Goal: Transaction & Acquisition: Purchase product/service

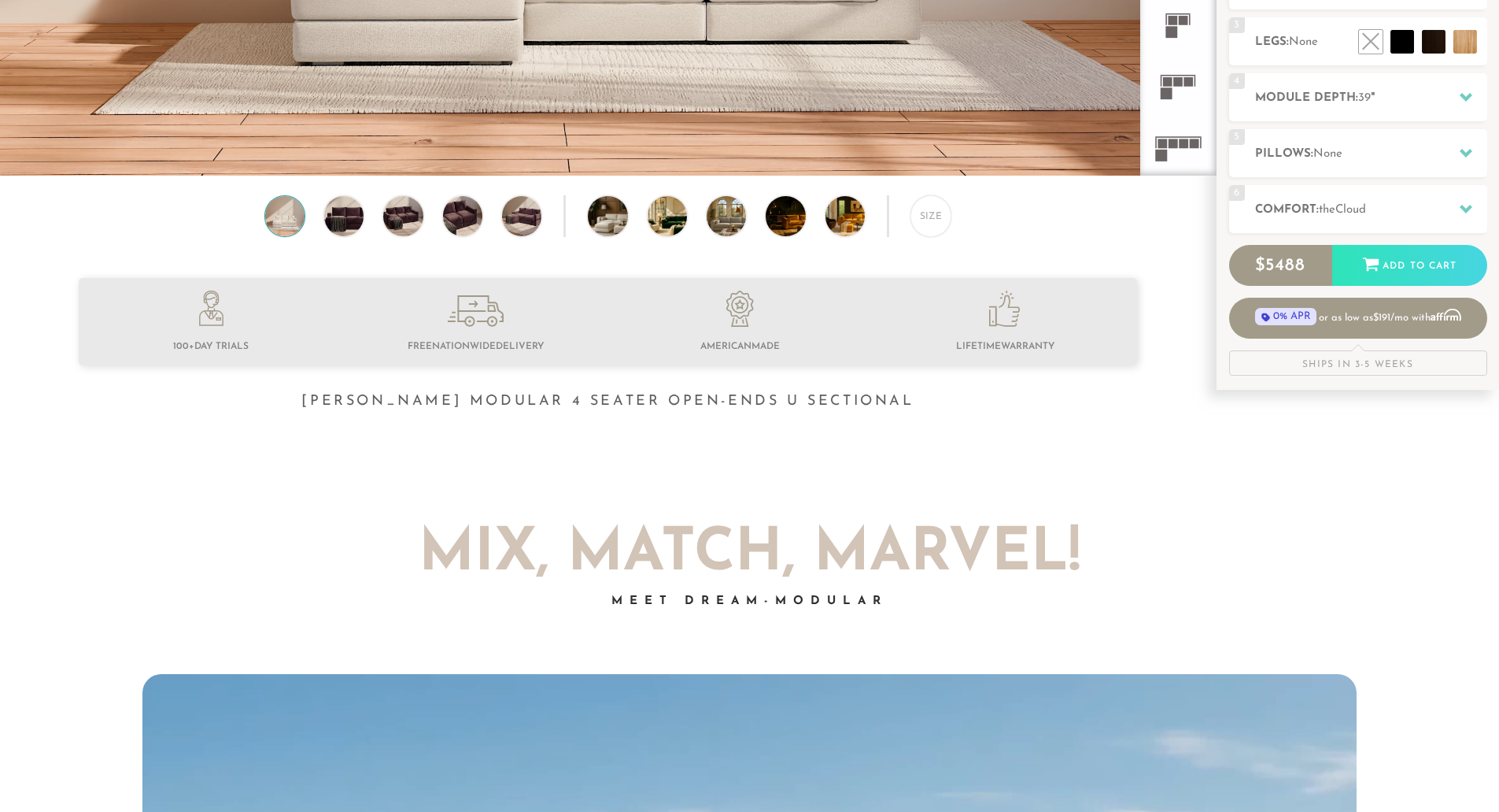
scroll to position [472, 0]
click at [926, 200] on div "Size" at bounding box center [931, 215] width 41 height 41
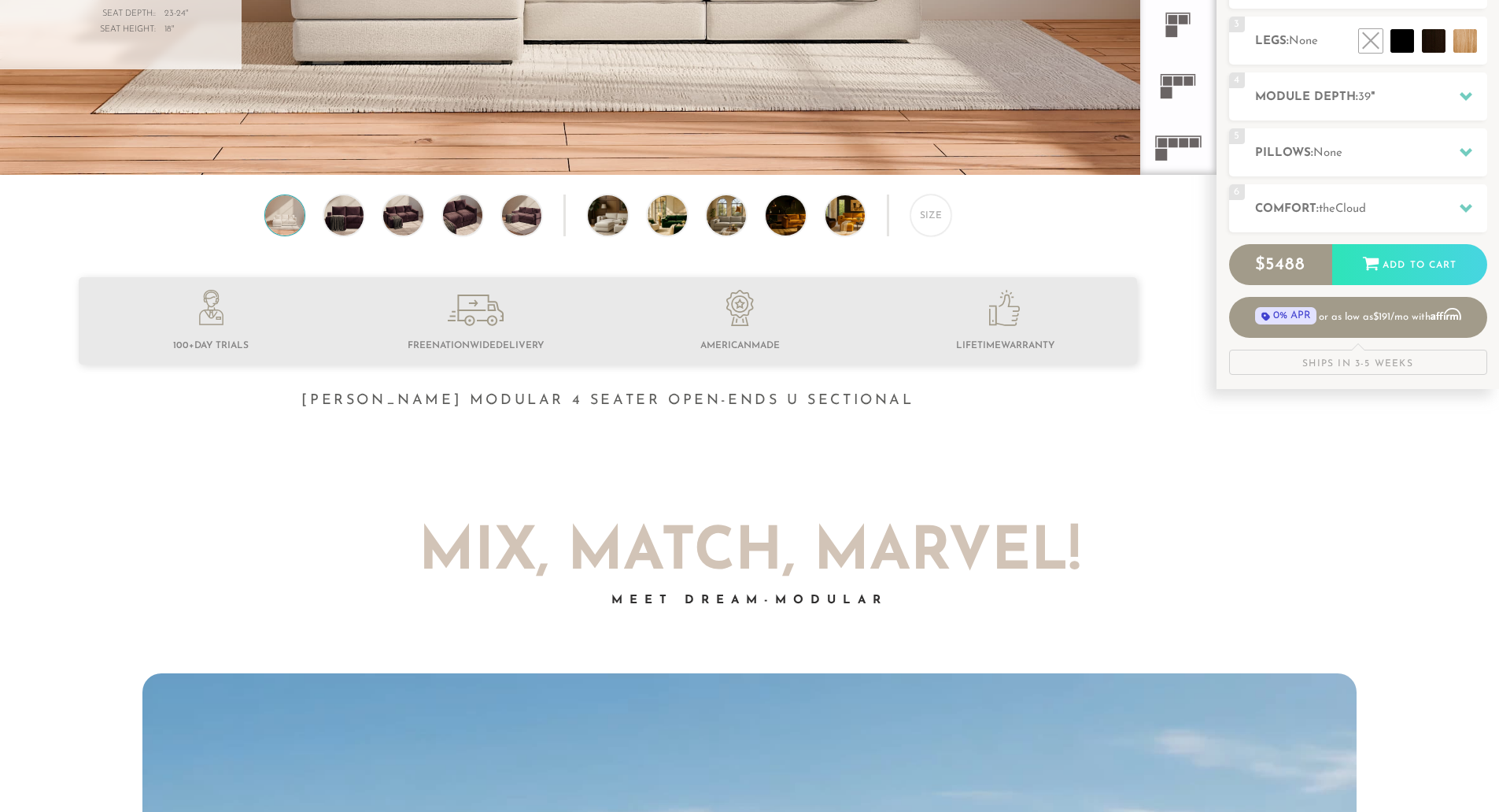
scroll to position [0, 0]
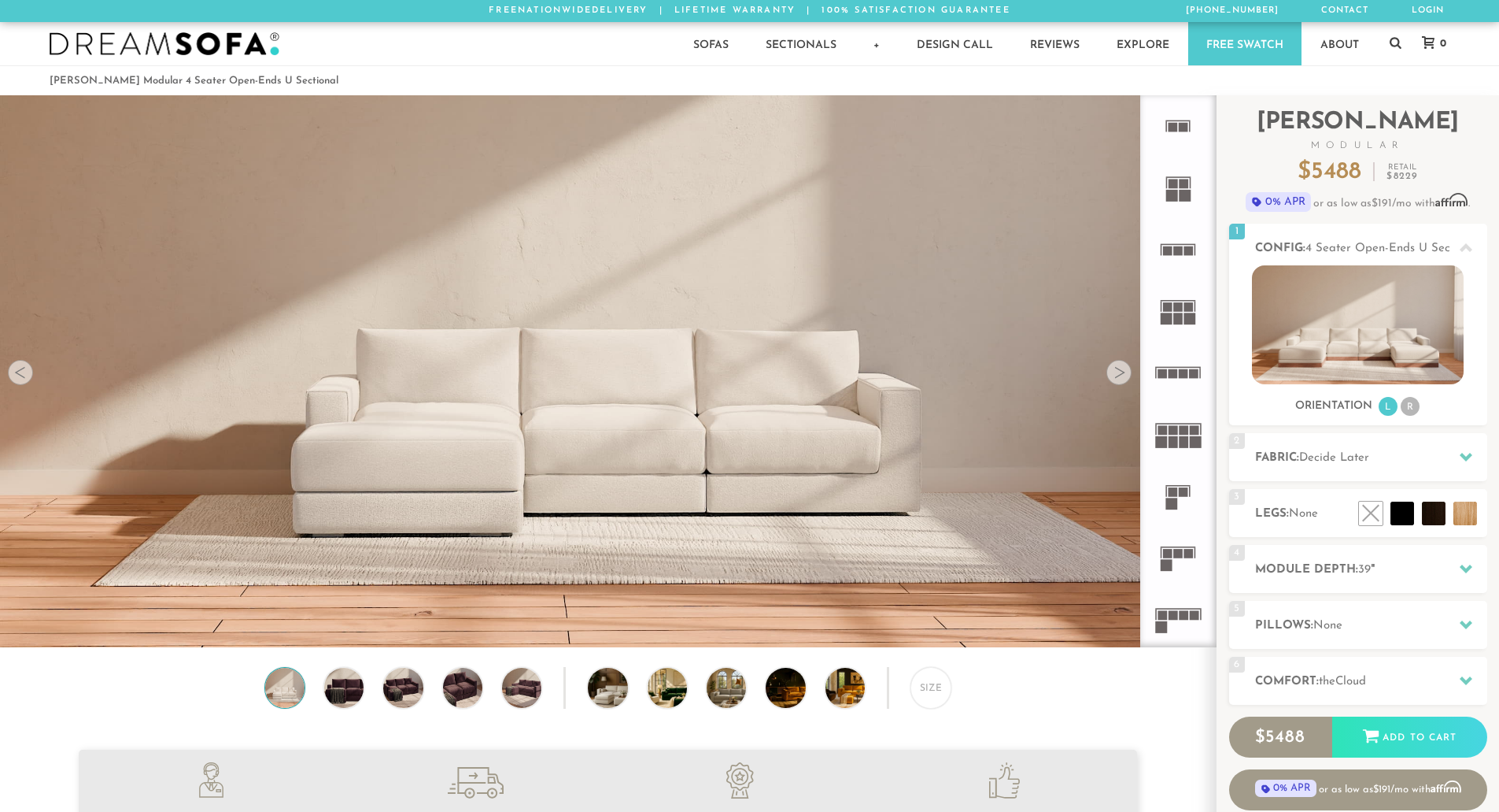
scroll to position [18432, 1487]
click at [1411, 410] on li "R" at bounding box center [1410, 405] width 18 height 18
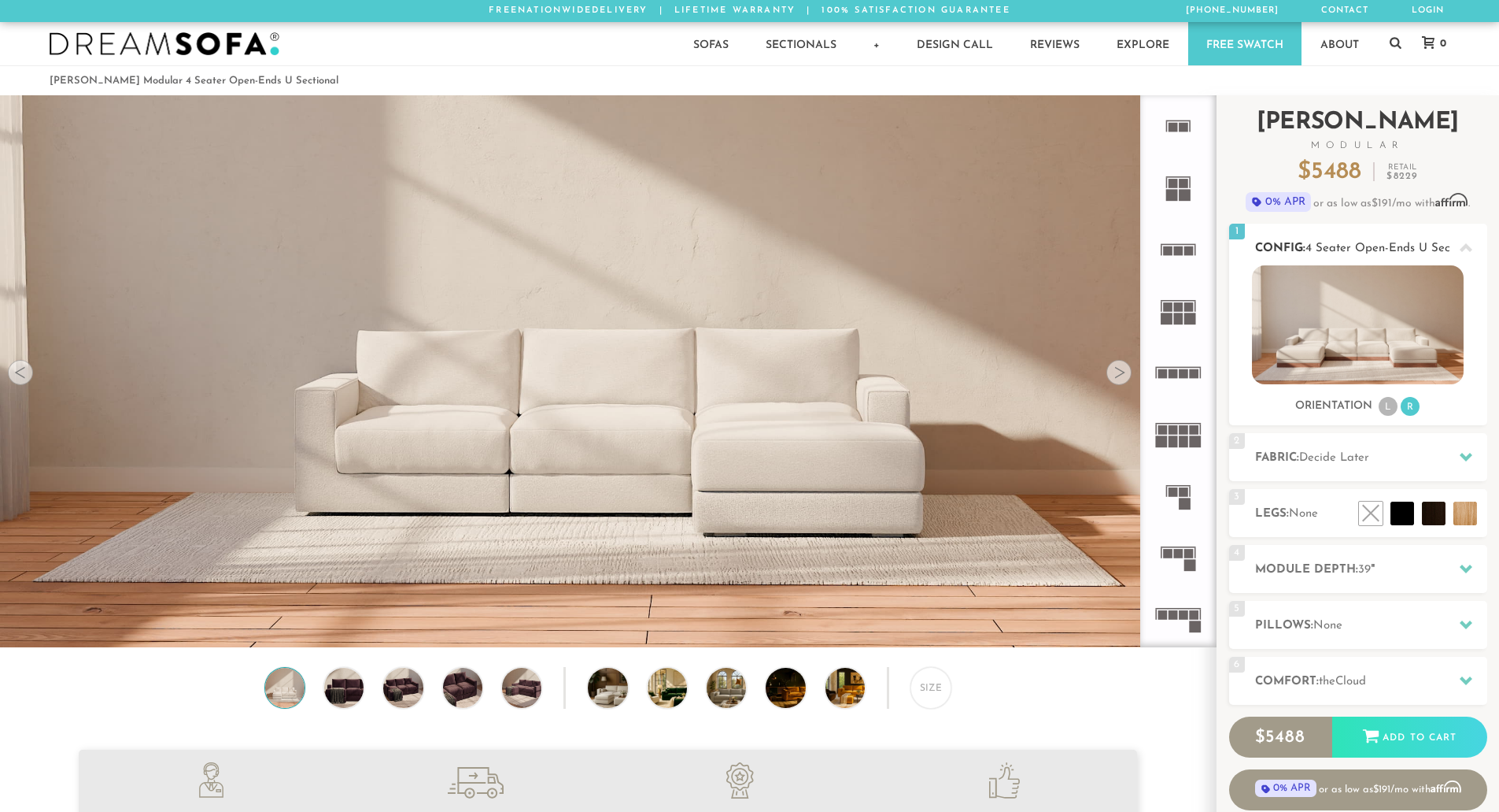
click at [1394, 405] on li "L" at bounding box center [1388, 405] width 18 height 18
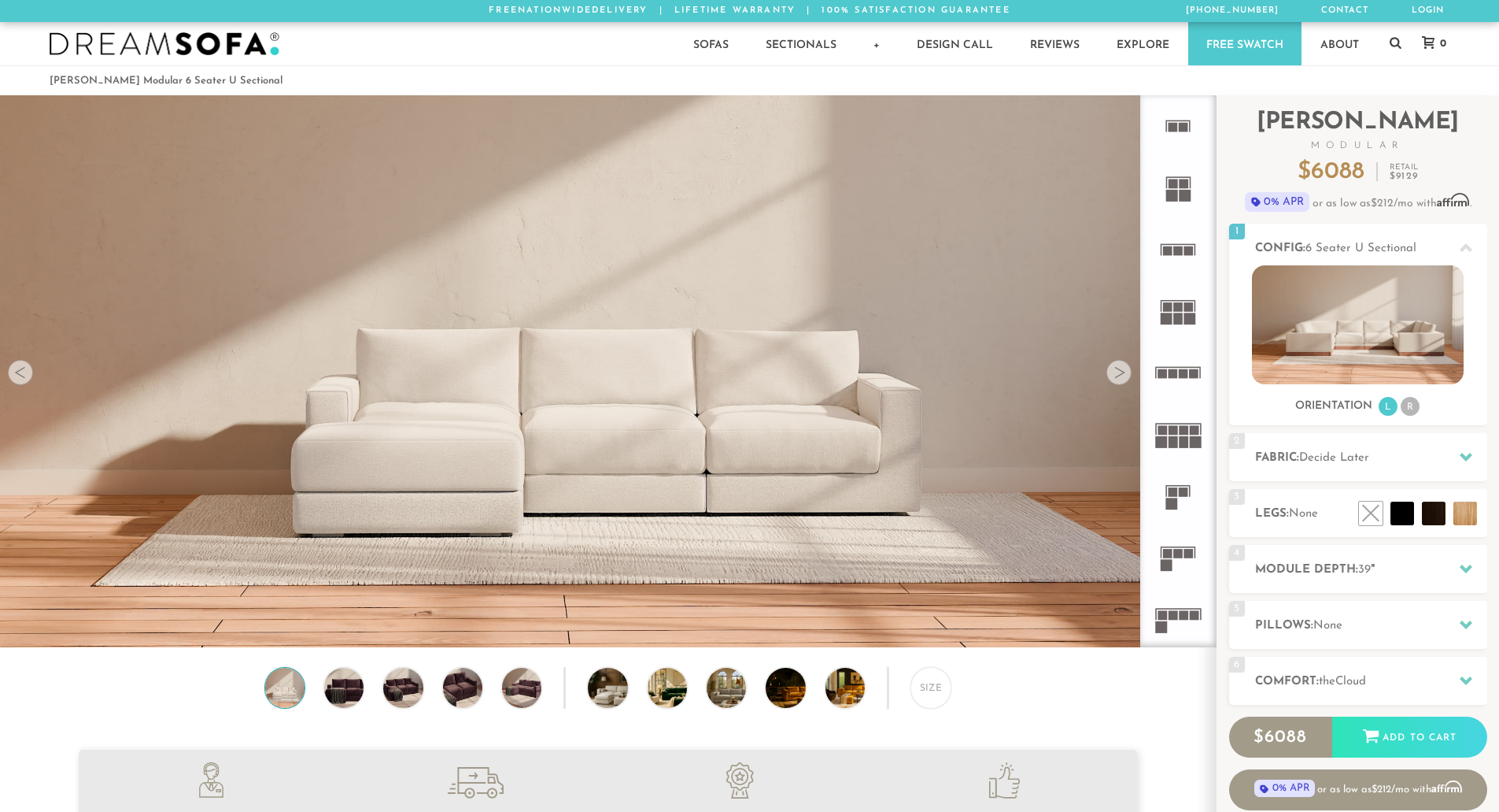
scroll to position [18432, 1487]
click at [1193, 250] on rect at bounding box center [1190, 250] width 10 height 10
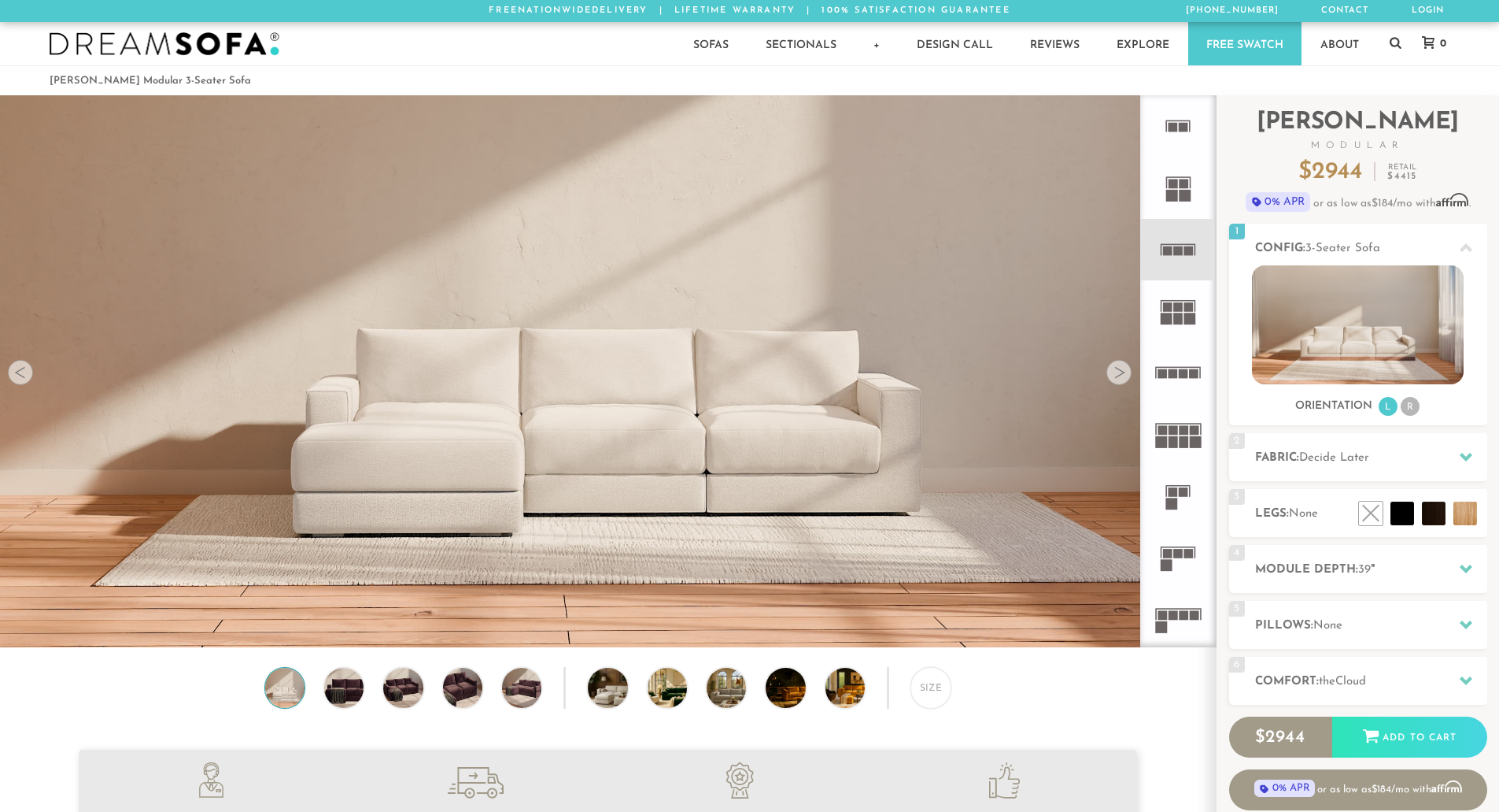
click at [1174, 313] on rect at bounding box center [1179, 318] width 10 height 12
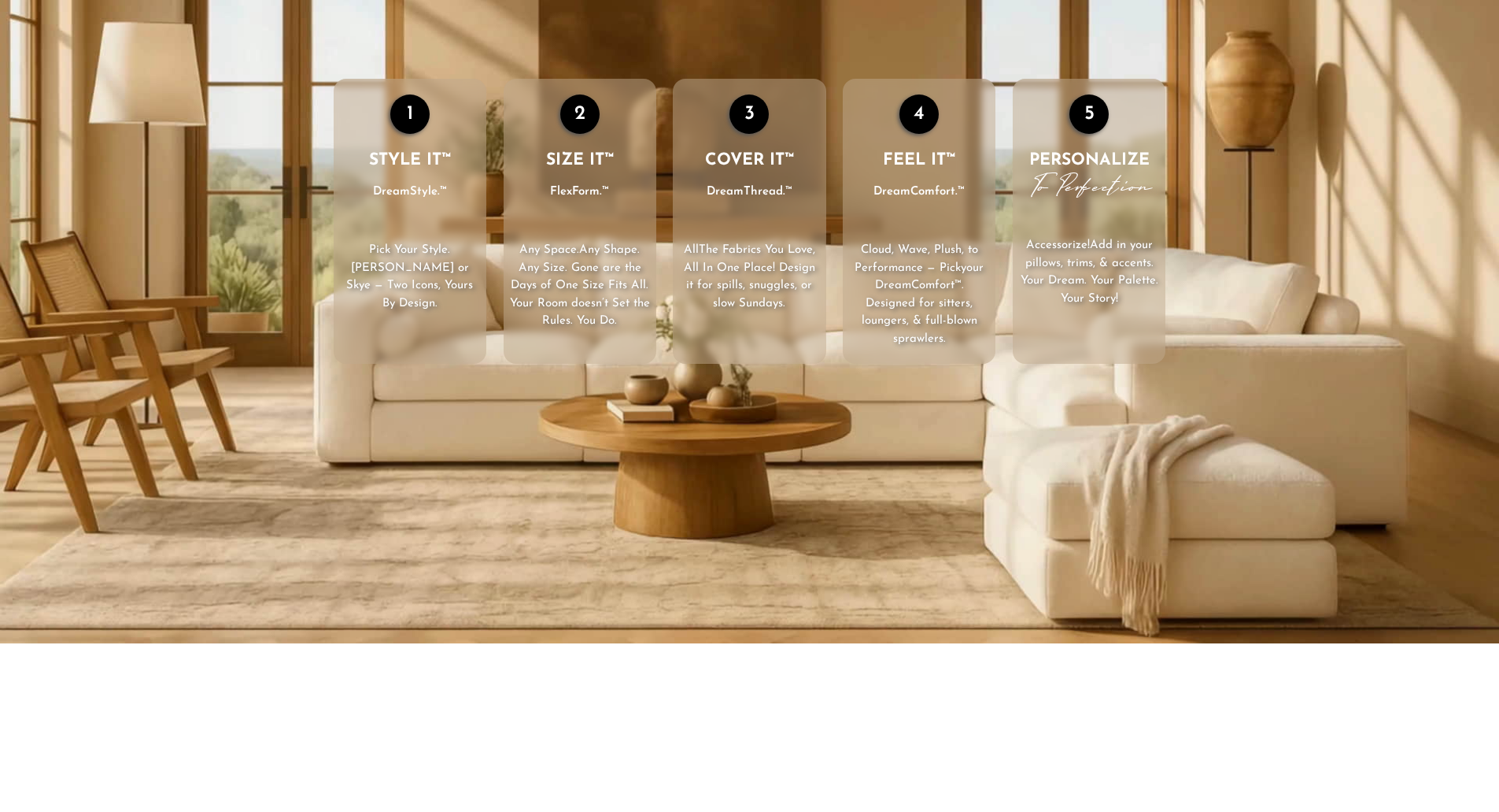
scroll to position [2742, 0]
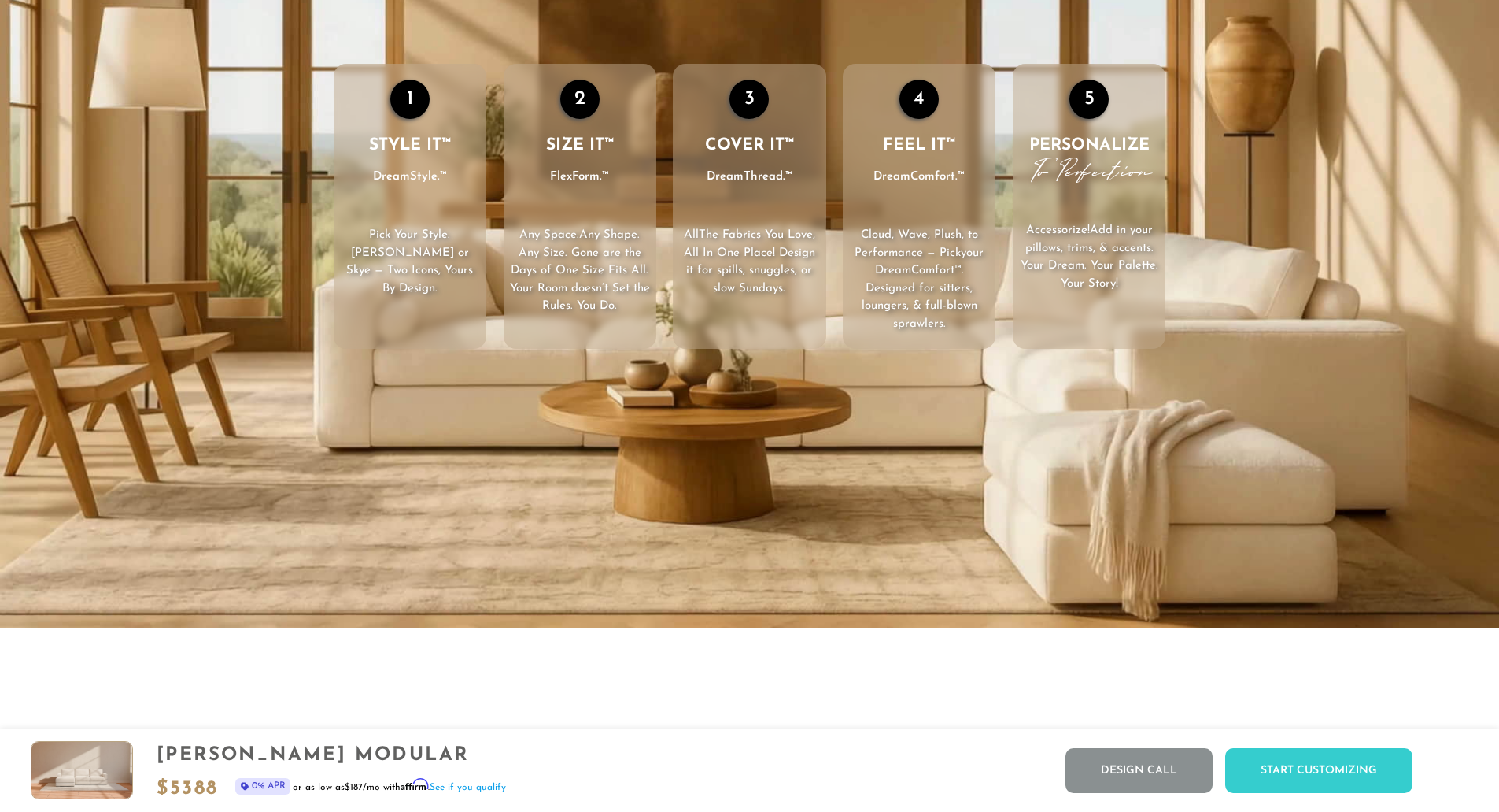
drag, startPoint x: 946, startPoint y: 517, endPoint x: 1283, endPoint y: 682, distance: 375.2
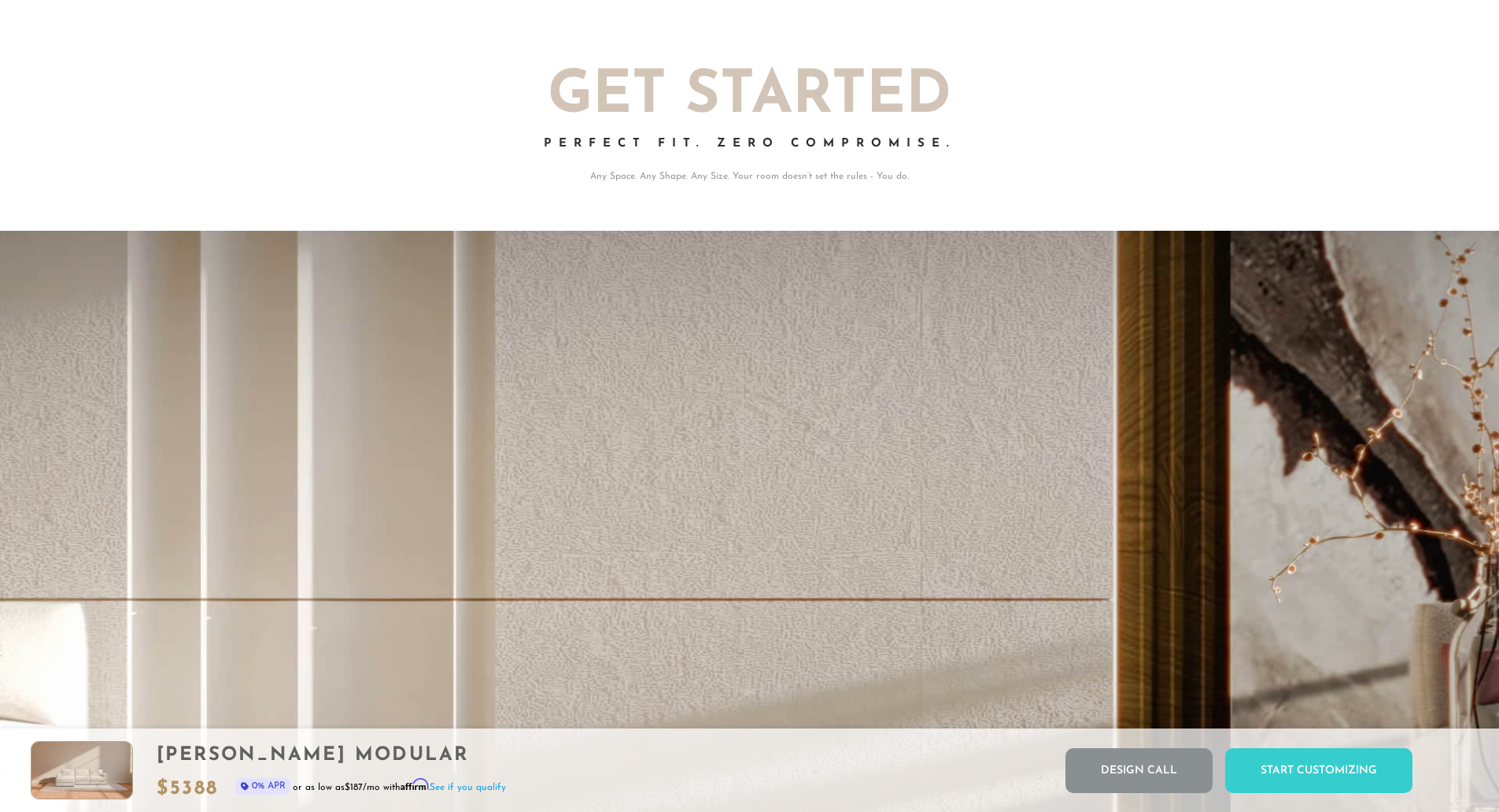
scroll to position [18586, 1487]
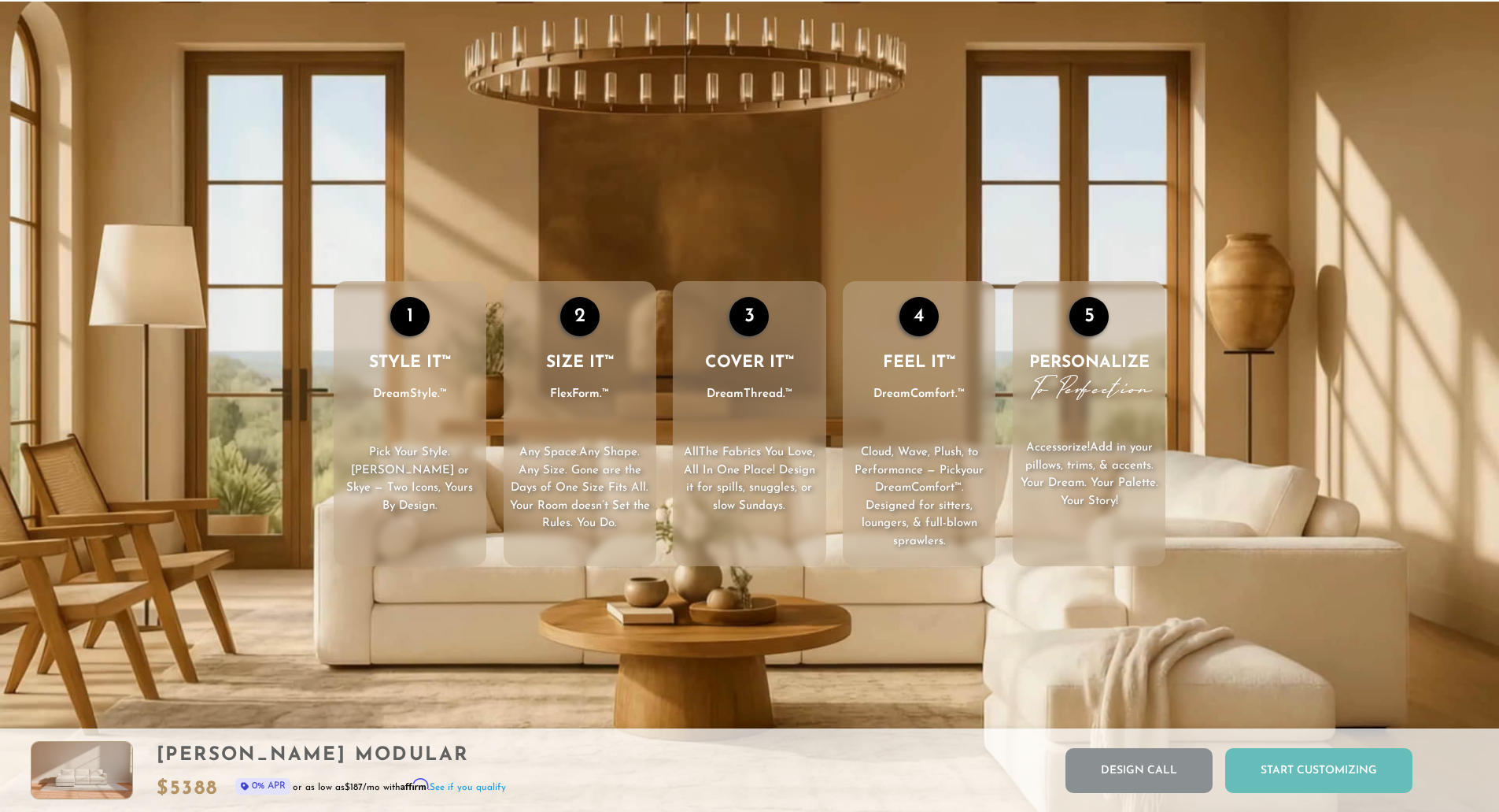
click at [1324, 788] on div "Start Customizing" at bounding box center [1319, 770] width 187 height 45
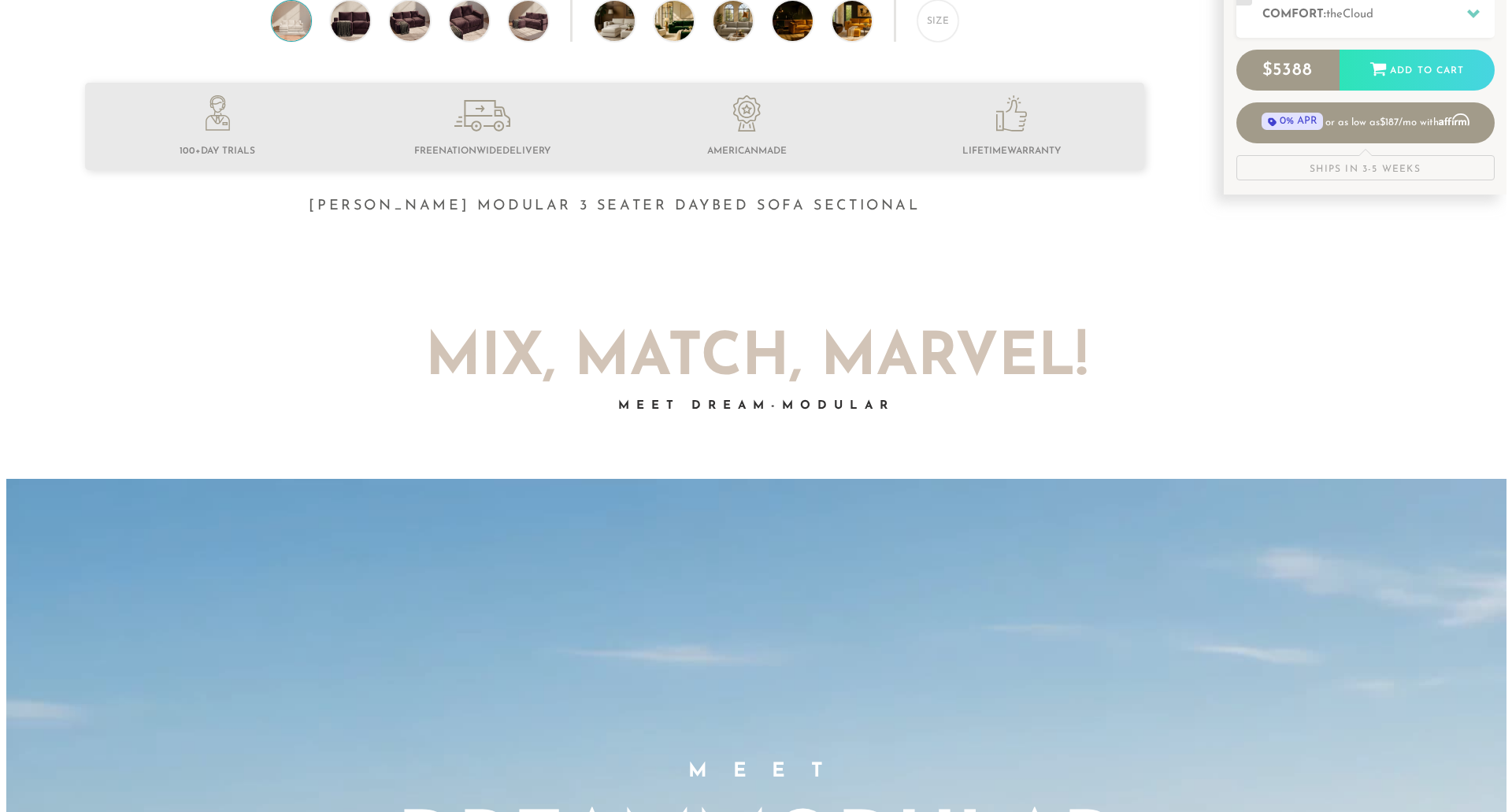
scroll to position [0, 0]
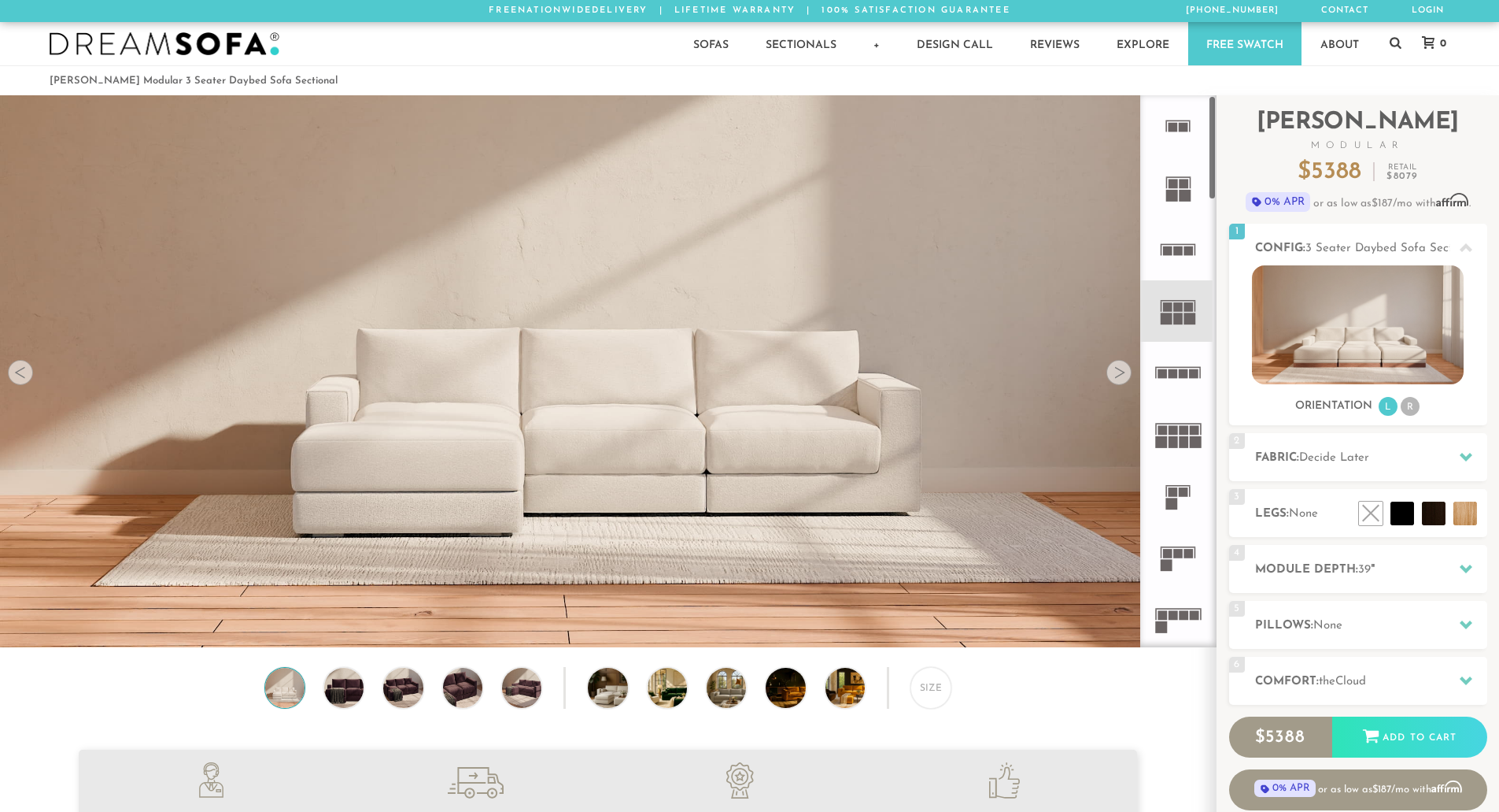
click at [844, 481] on img at bounding box center [608, 606] width 1216 height 1216
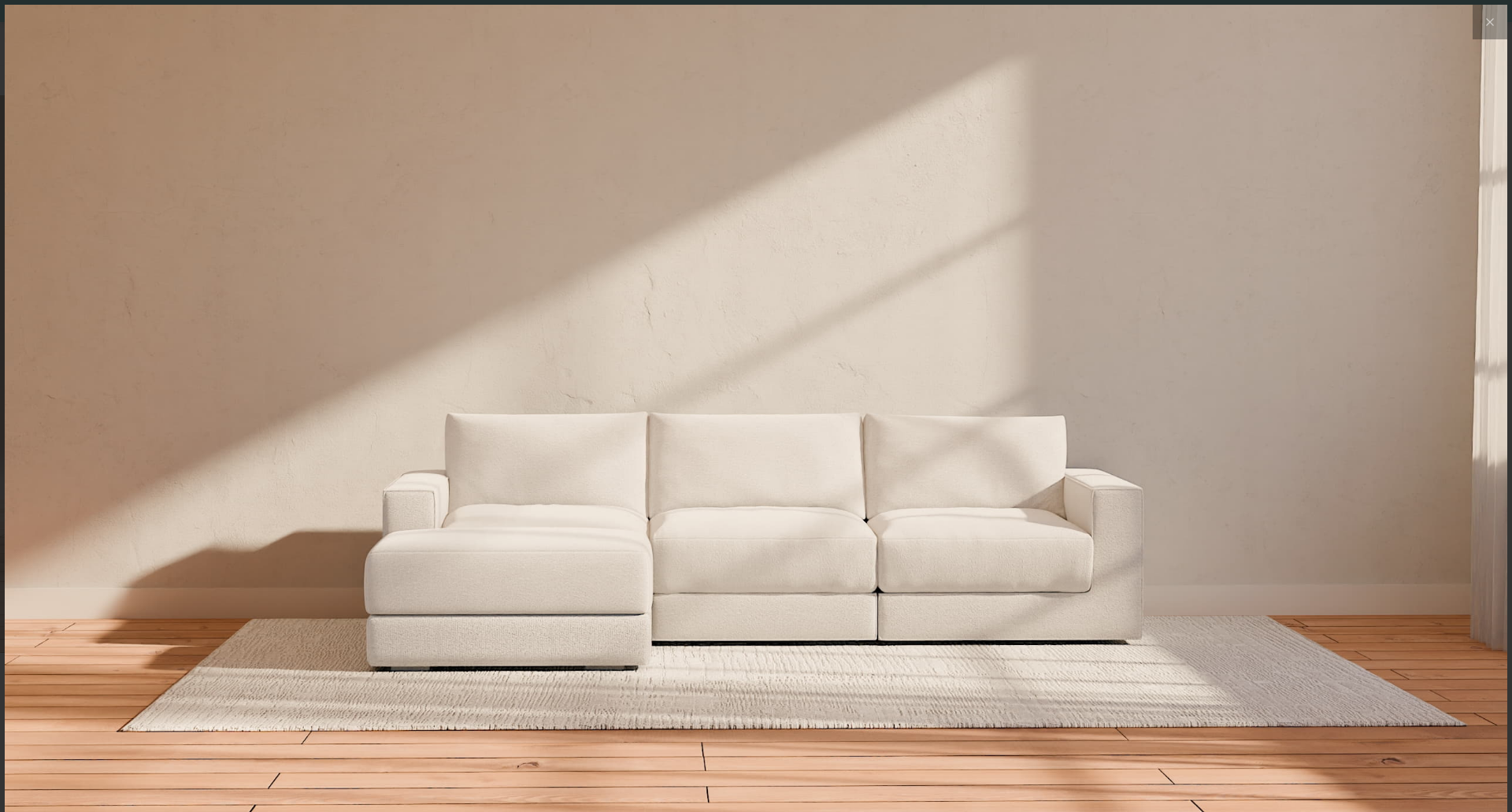
scroll to position [18616, 1499]
click at [1479, 101] on div at bounding box center [1490, 93] width 23 height 23
click at [1478, 94] on div at bounding box center [1490, 93] width 23 height 23
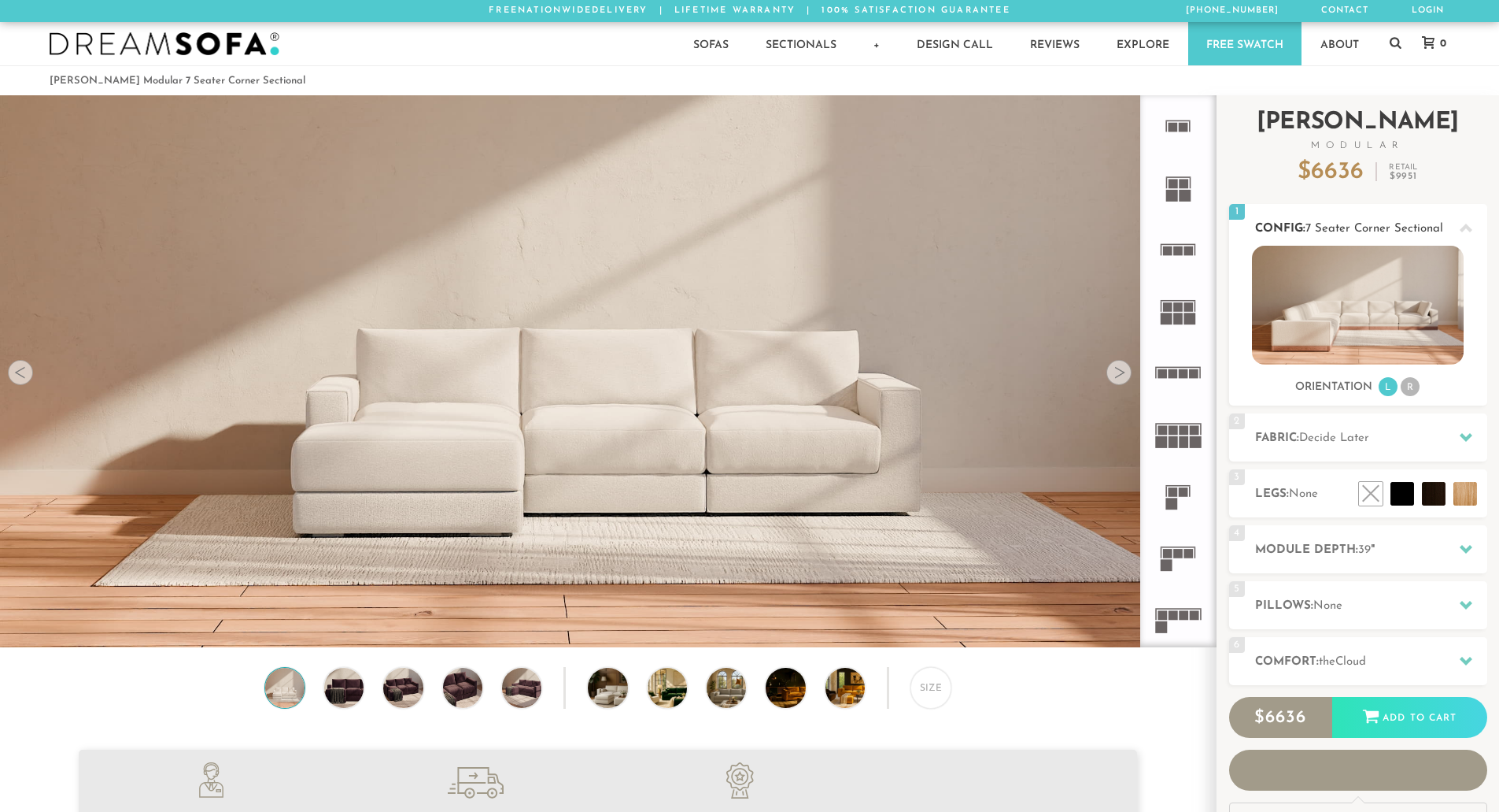
click at [1425, 390] on div "Orientation L R" at bounding box center [1358, 387] width 258 height 21
click at [1409, 391] on li "R" at bounding box center [1410, 386] width 18 height 18
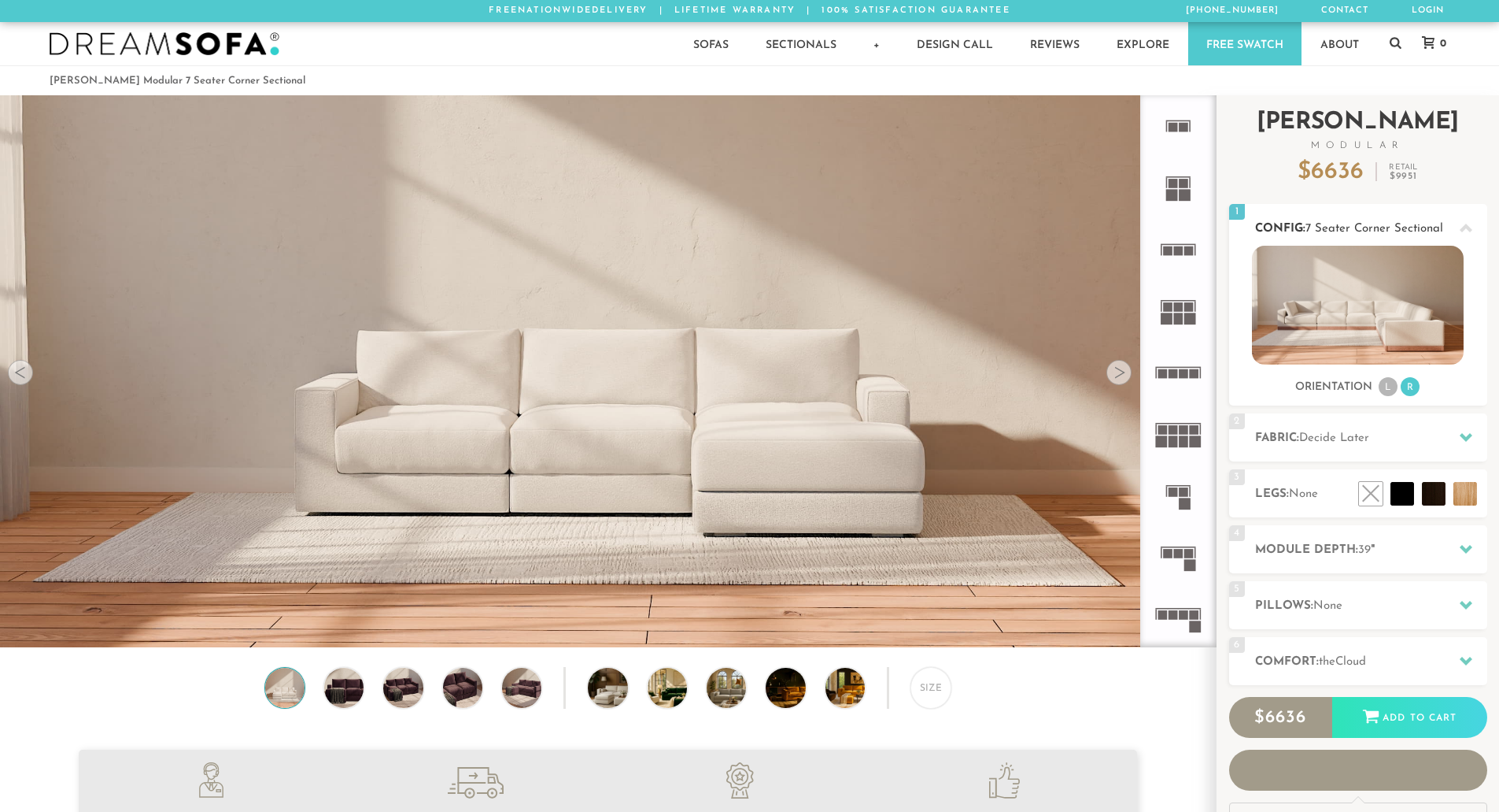
scroll to position [18432, 1487]
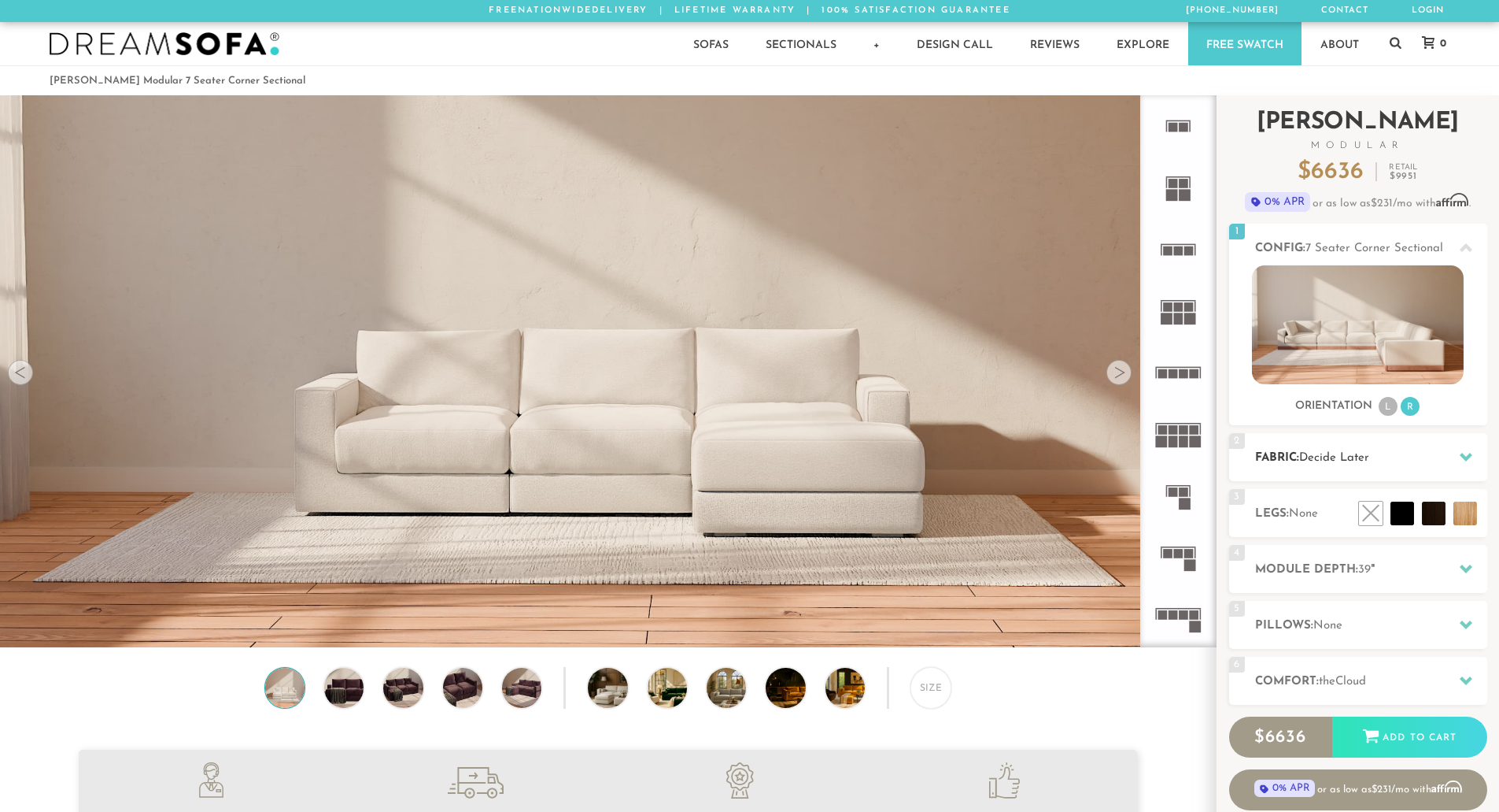
click at [1396, 449] on h2 "Fabric: Decide Later" at bounding box center [1372, 457] width 233 height 18
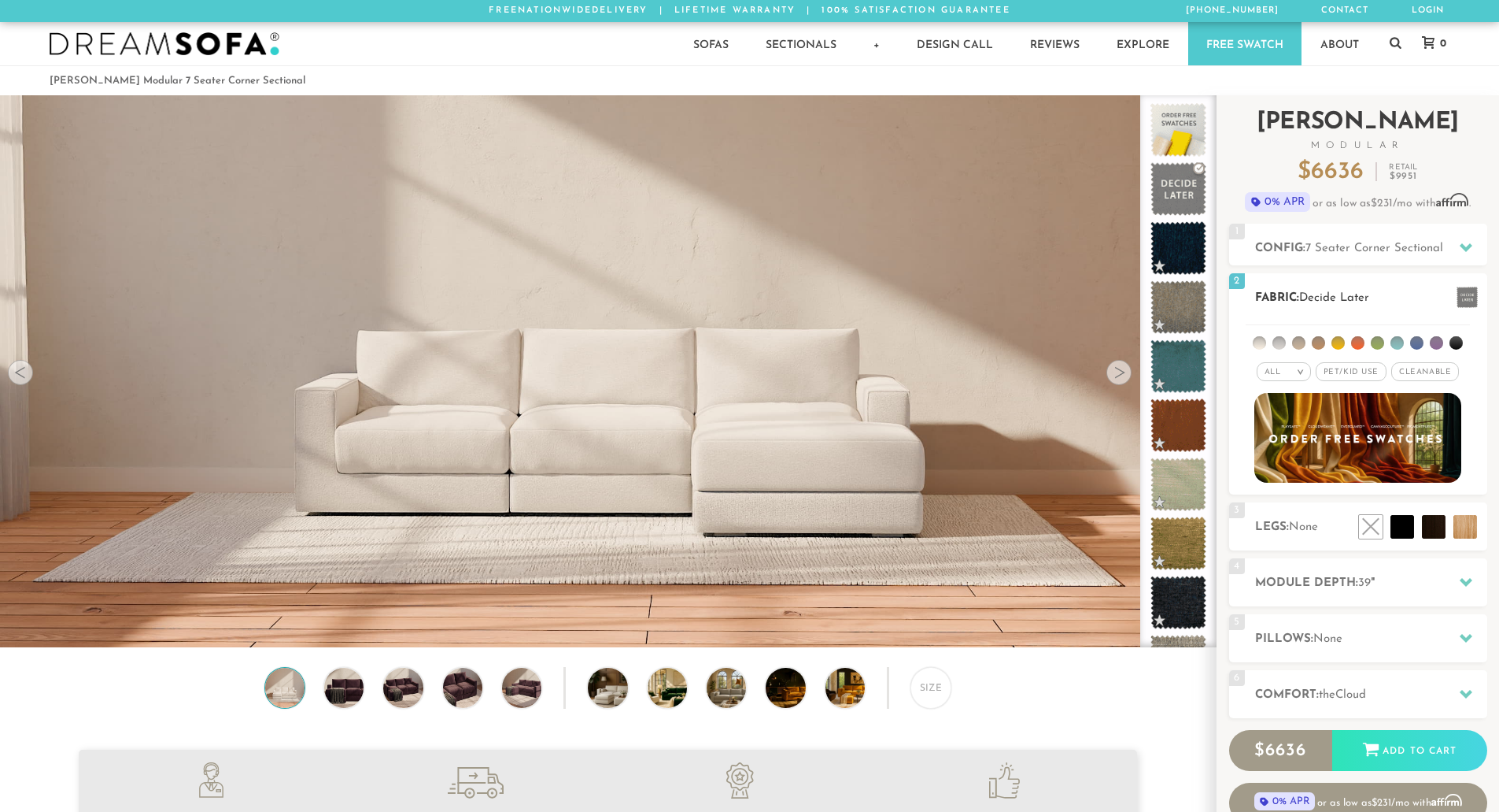
click at [1354, 373] on span "Pet/Kid Use x" at bounding box center [1351, 371] width 71 height 18
click at [1382, 371] on em "x" at bounding box center [1382, 371] width 6 height 9
click at [1399, 370] on span "Cleanable x" at bounding box center [1425, 371] width 68 height 18
click at [1396, 340] on li at bounding box center [1397, 343] width 14 height 14
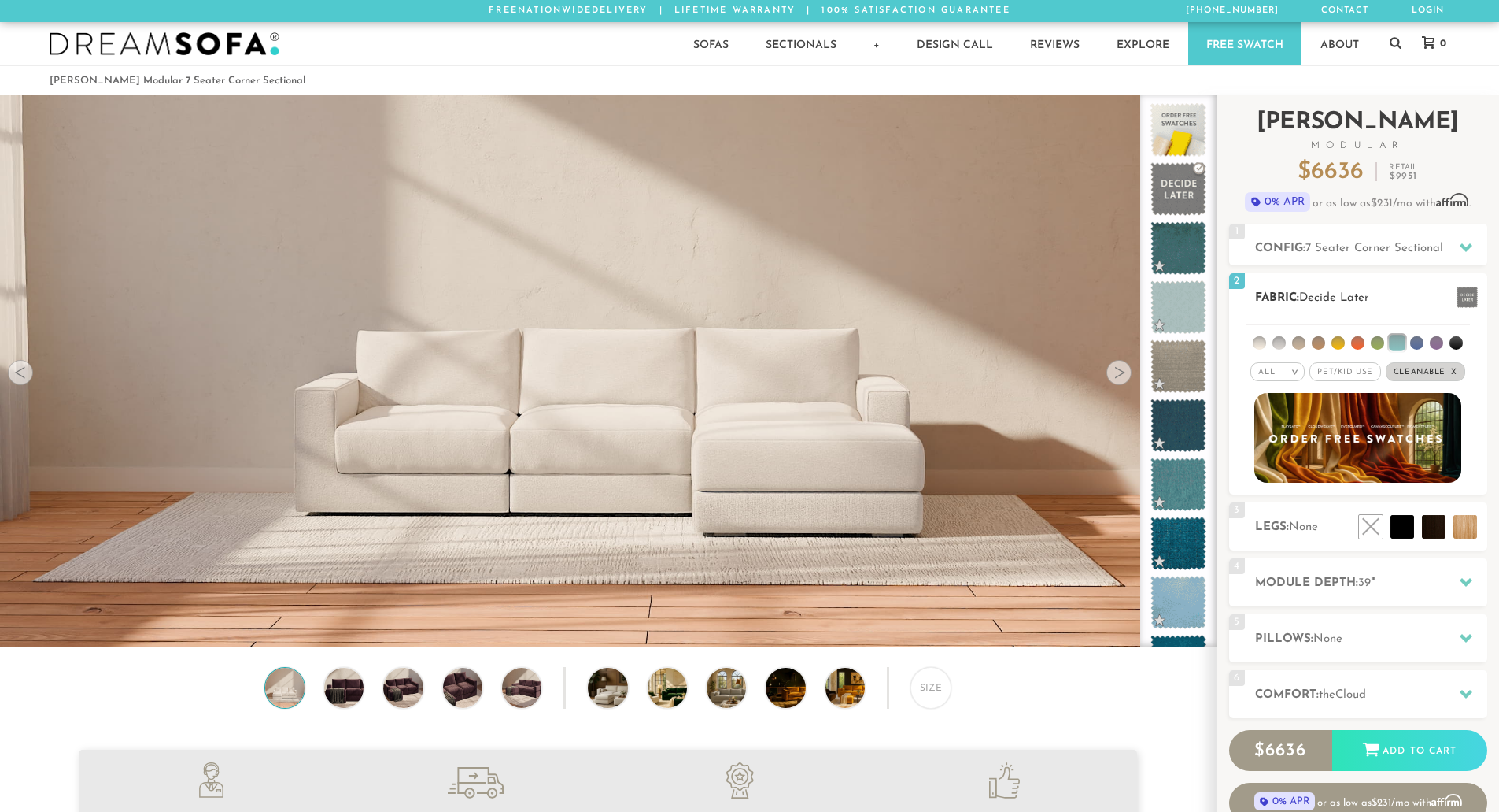
click at [1276, 345] on li at bounding box center [1280, 343] width 14 height 14
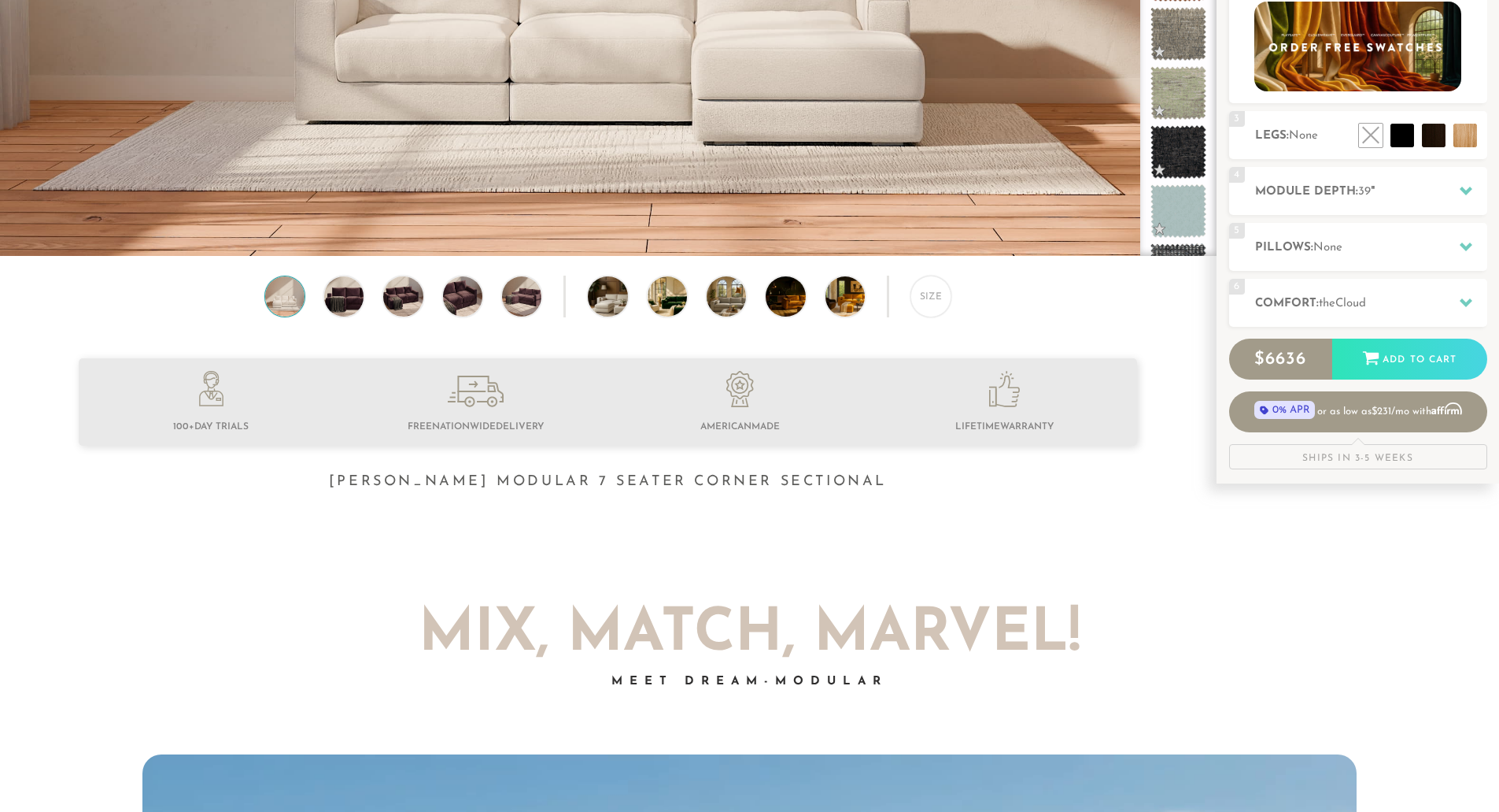
scroll to position [392, 0]
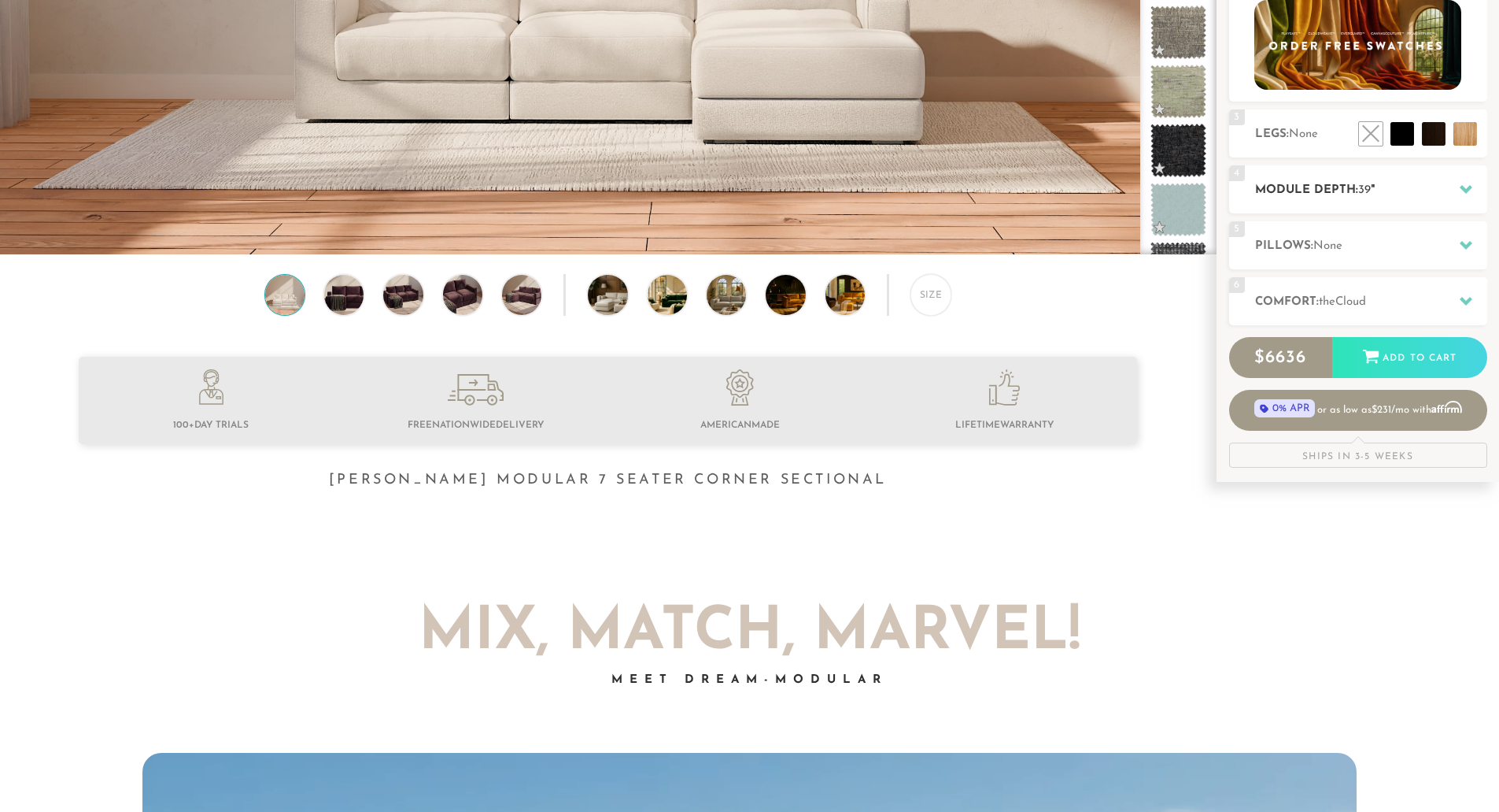
click at [1352, 184] on h2 "Module Depth: 39 "" at bounding box center [1372, 190] width 233 height 18
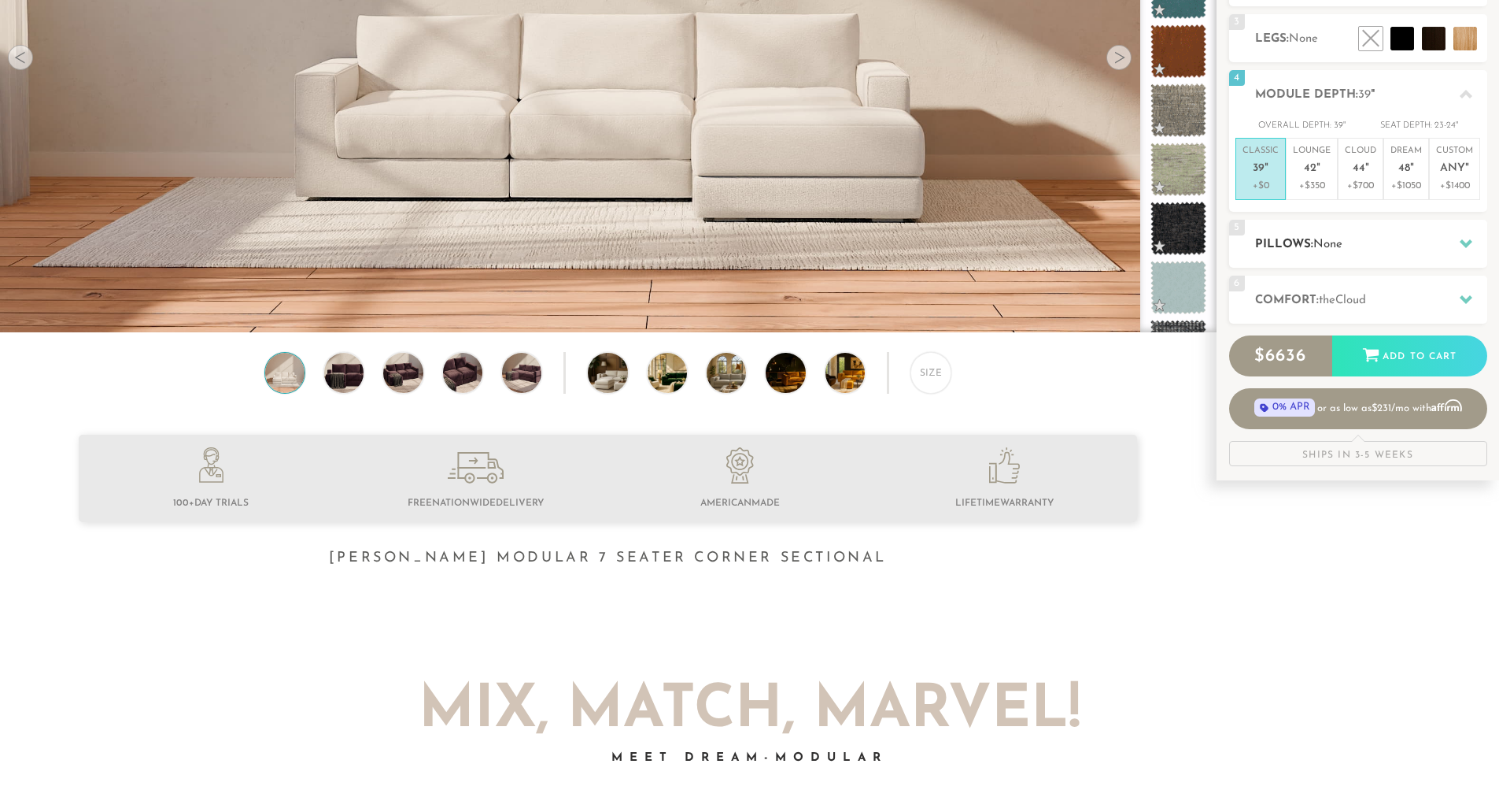
scroll to position [313, 0]
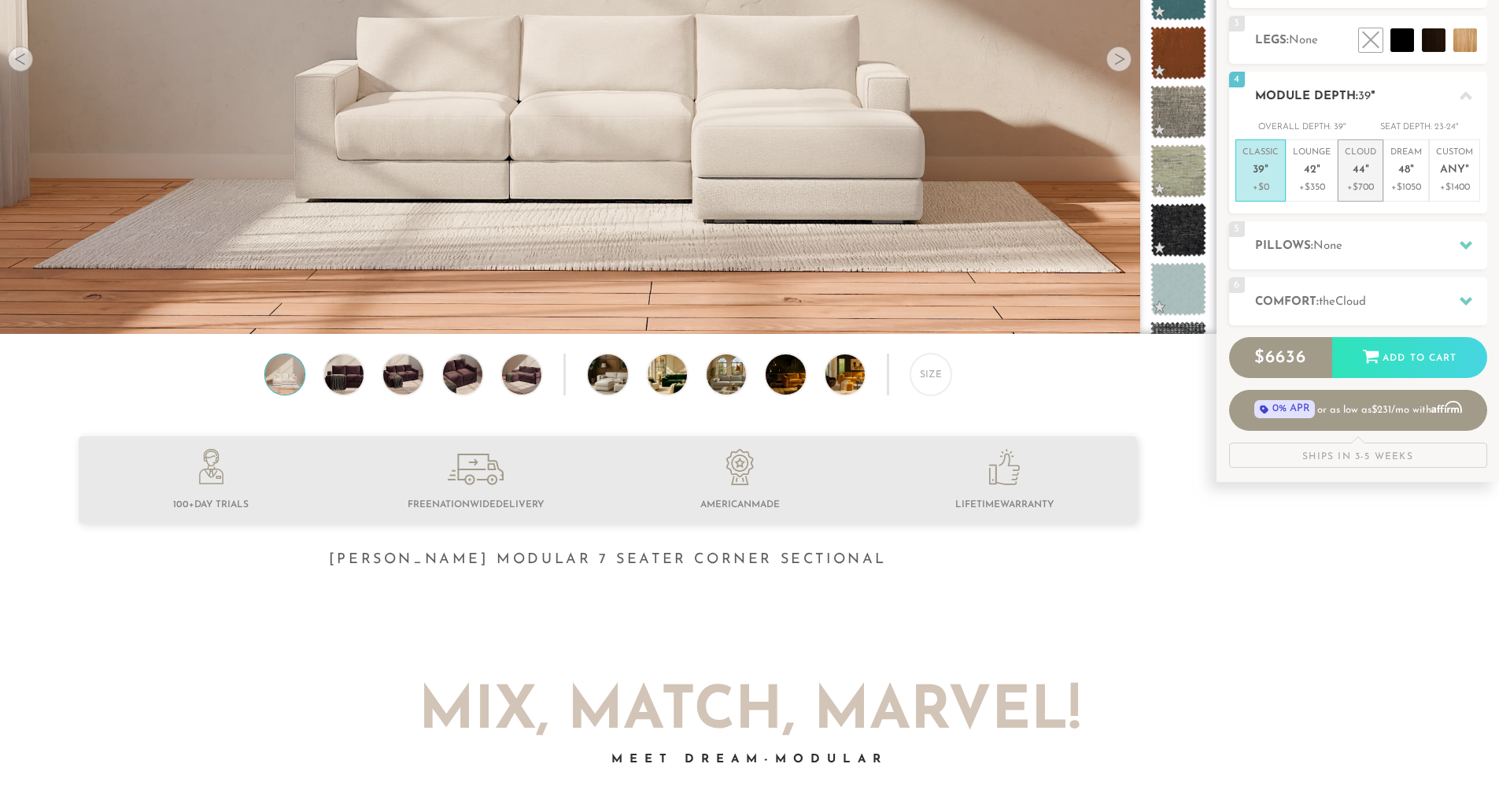
click at [1363, 161] on p "Cloud 44 "" at bounding box center [1360, 163] width 31 height 34
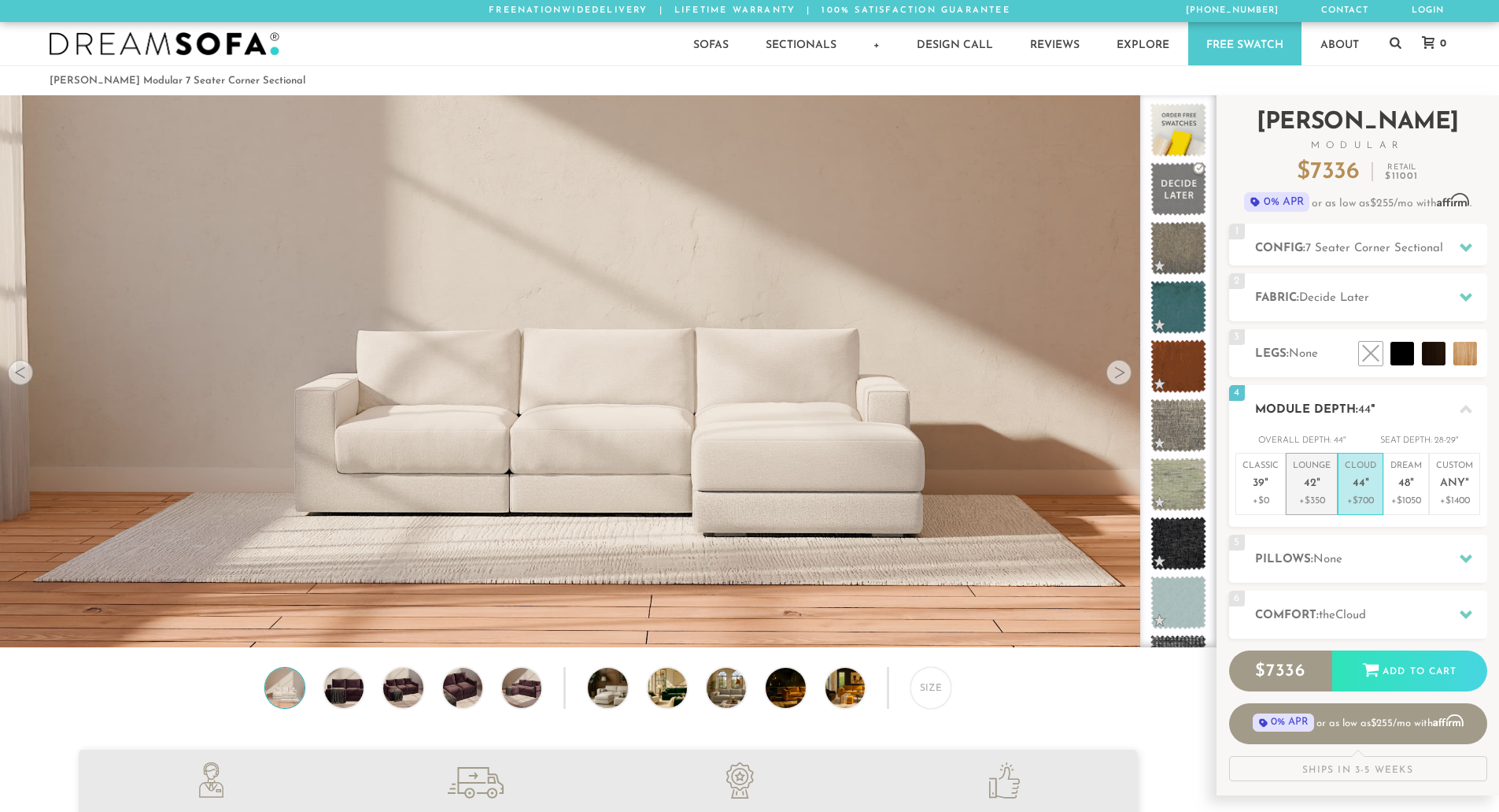
click at [1313, 484] on span "42" at bounding box center [1310, 484] width 13 height 14
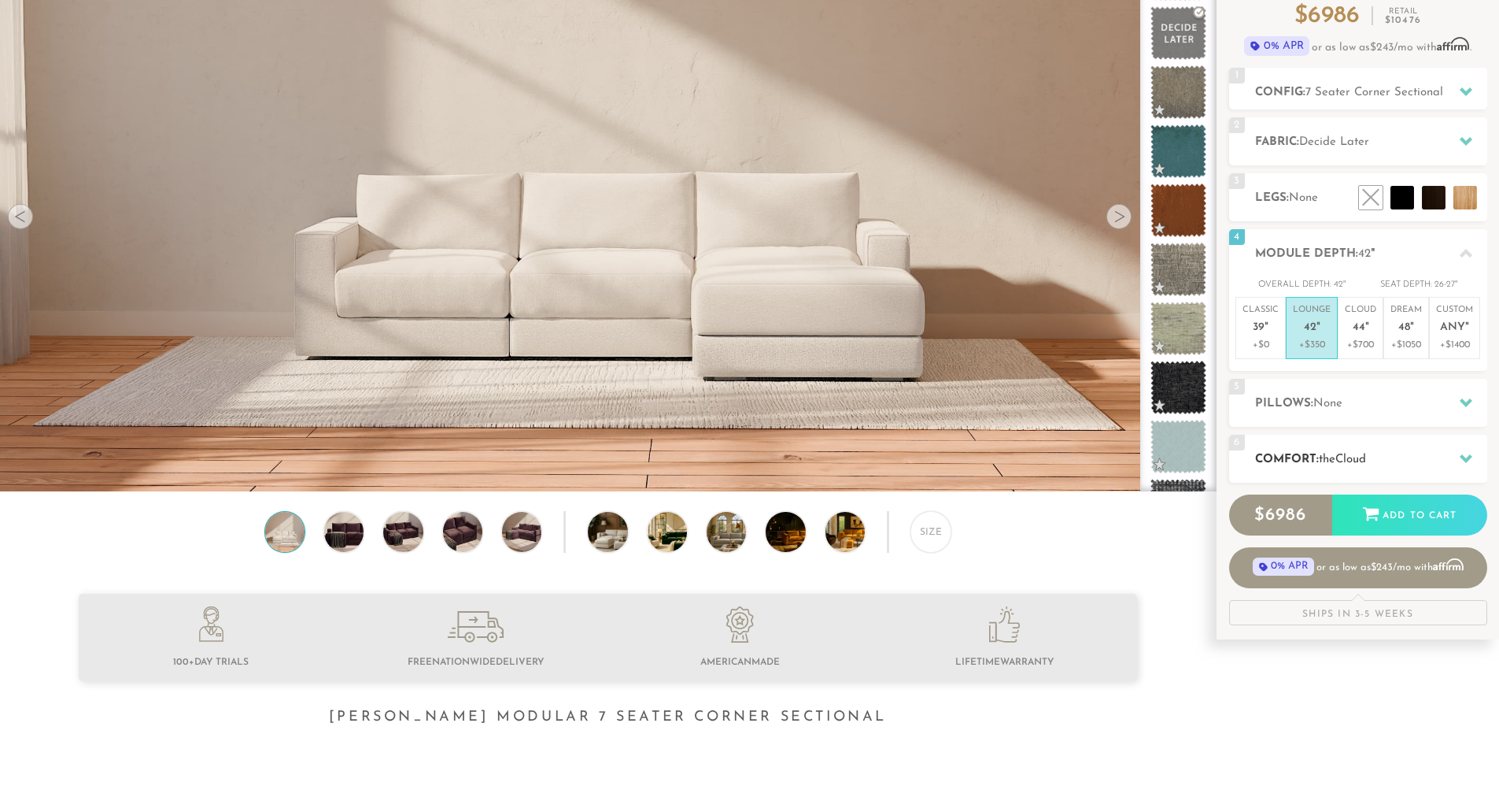
scroll to position [157, 0]
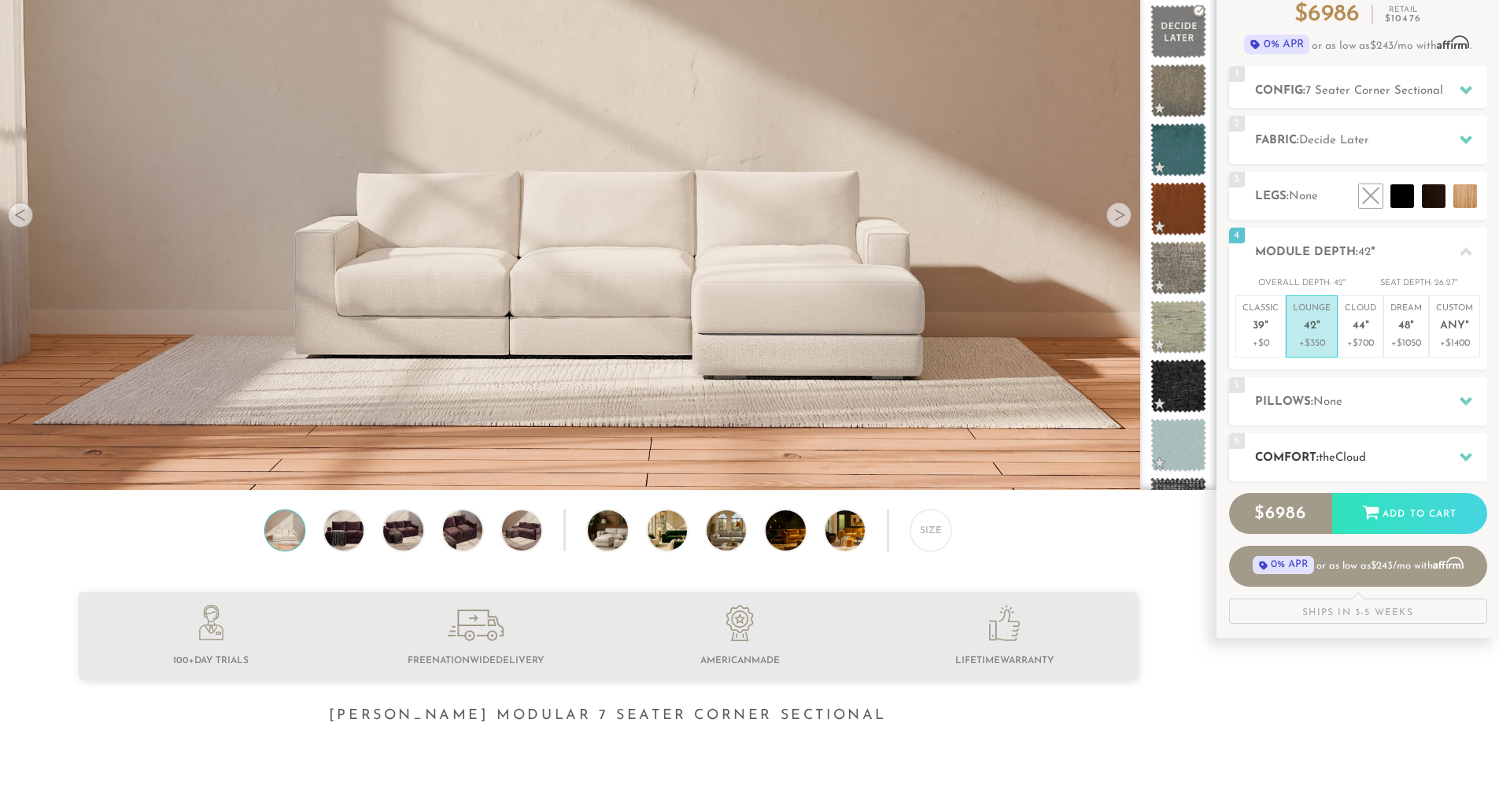
click at [1368, 443] on div "6 Comfort: the Cloud soft" at bounding box center [1358, 457] width 258 height 48
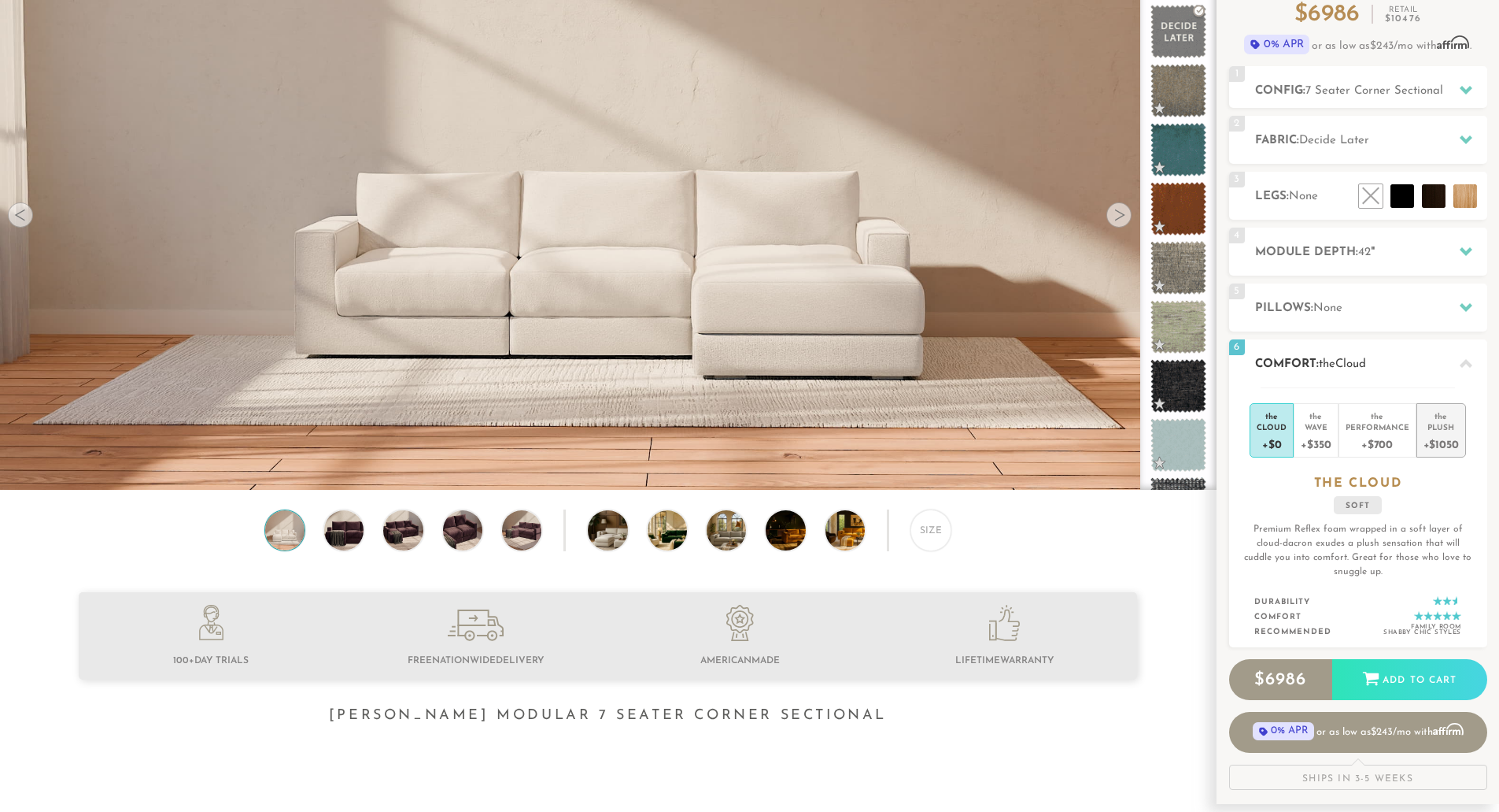
click at [1441, 422] on div "Plush" at bounding box center [1442, 426] width 36 height 11
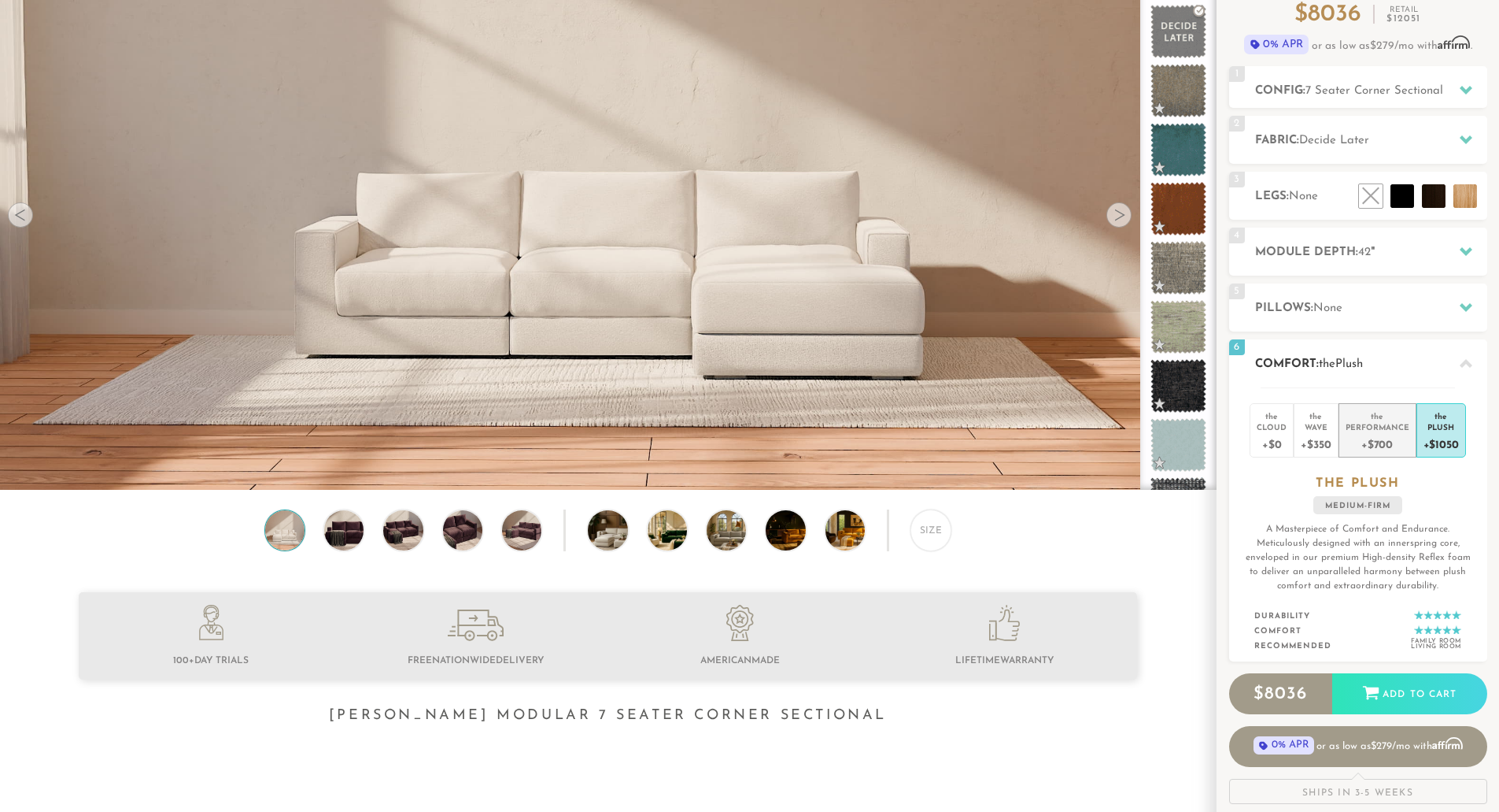
click at [1403, 431] on div "Performance" at bounding box center [1378, 426] width 64 height 11
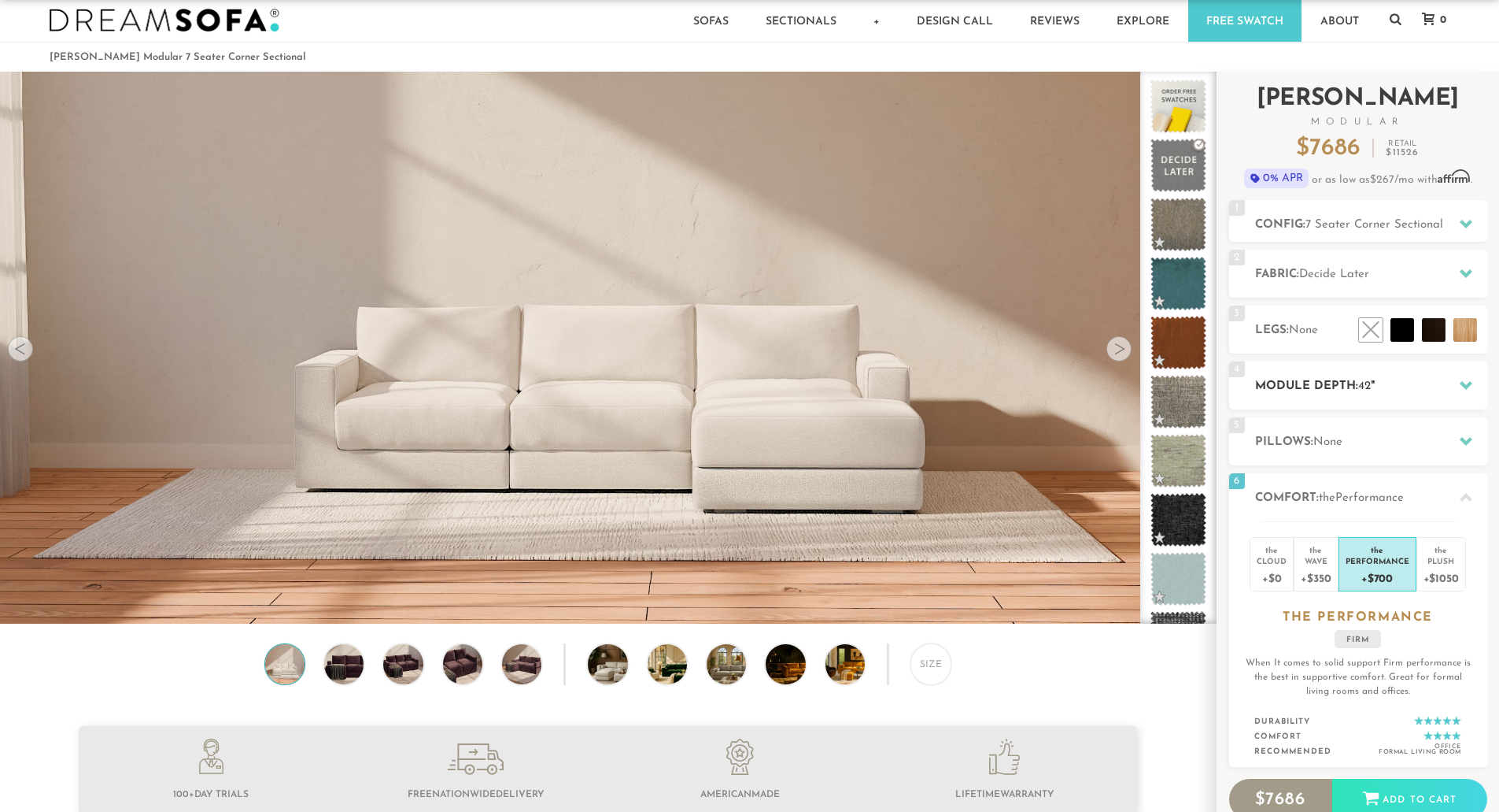
scroll to position [0, 0]
